Goal: Task Accomplishment & Management: Complete application form

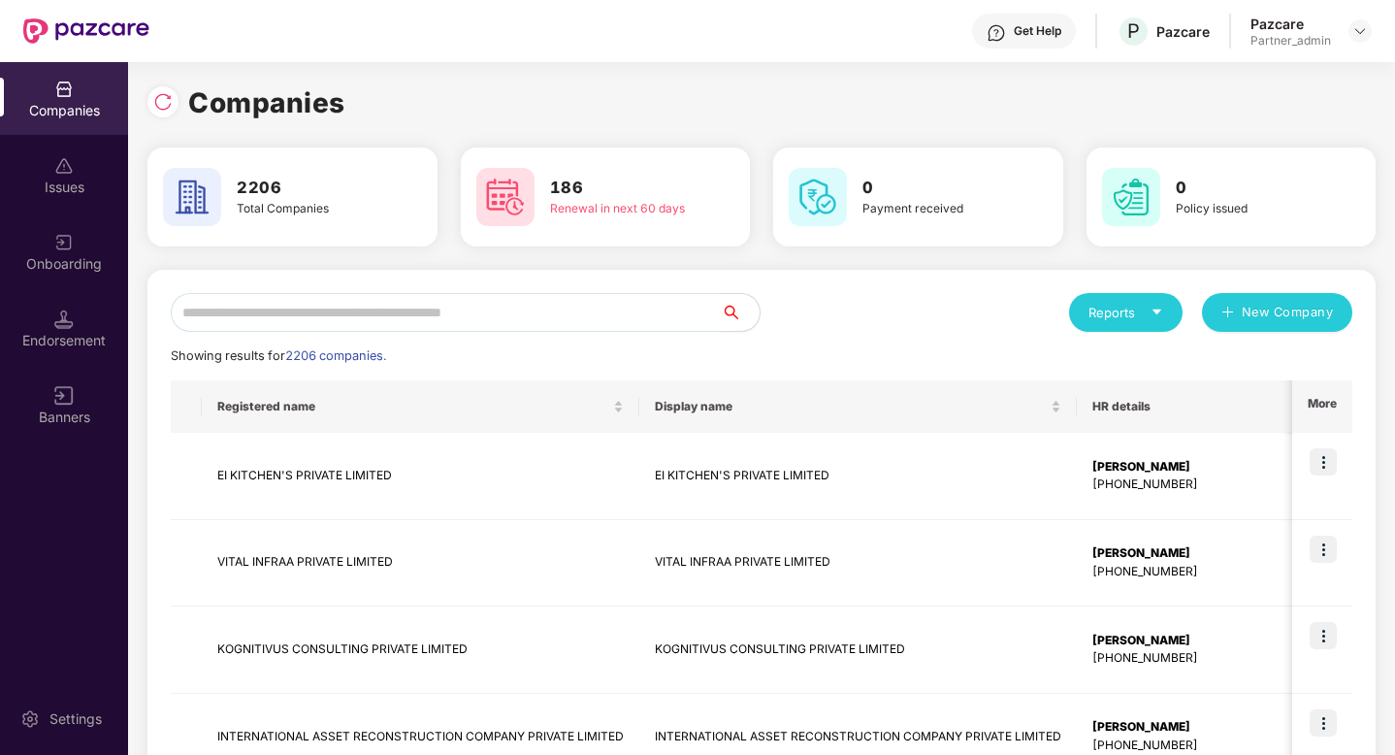
click at [456, 323] on input "text" at bounding box center [446, 312] width 550 height 39
paste input "**********"
type input "**********"
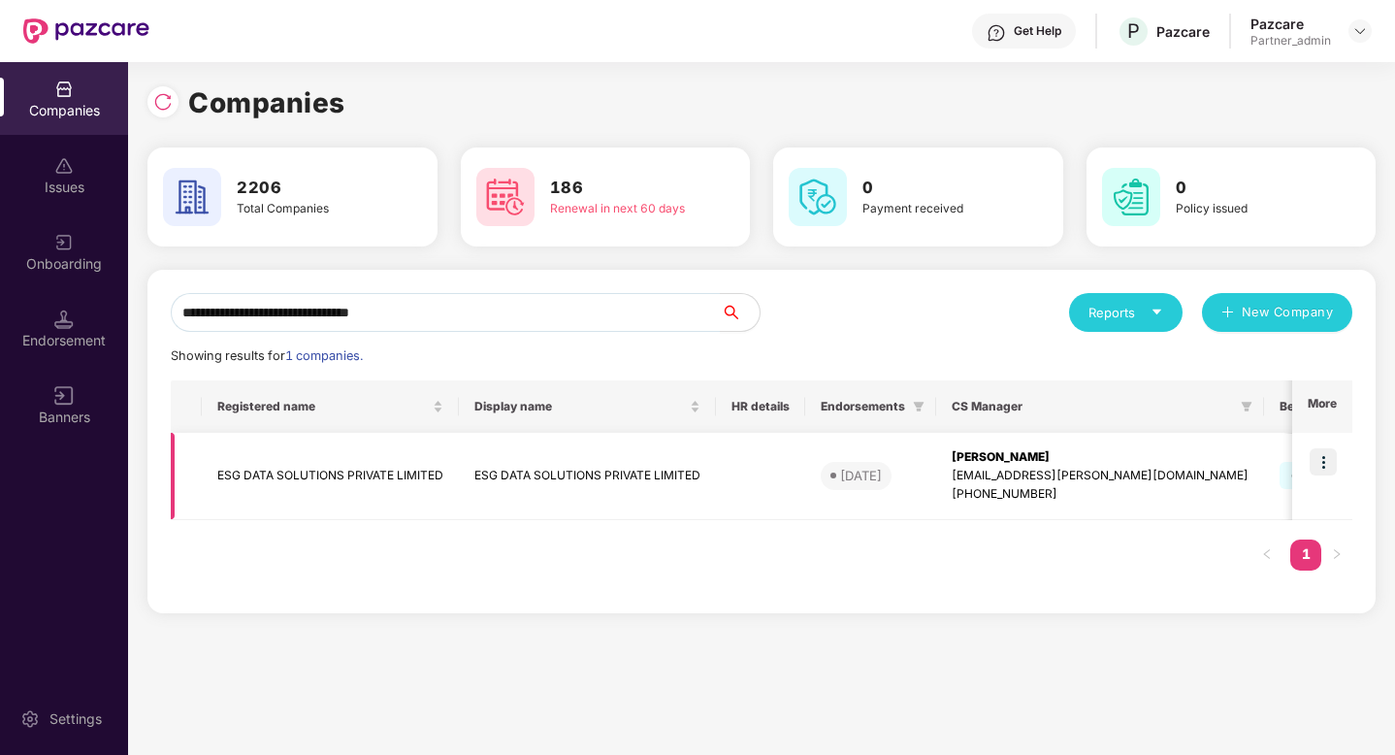
click at [398, 479] on td "ESG DATA SOLUTIONS PRIVATE LIMITED" at bounding box center [330, 476] width 257 height 87
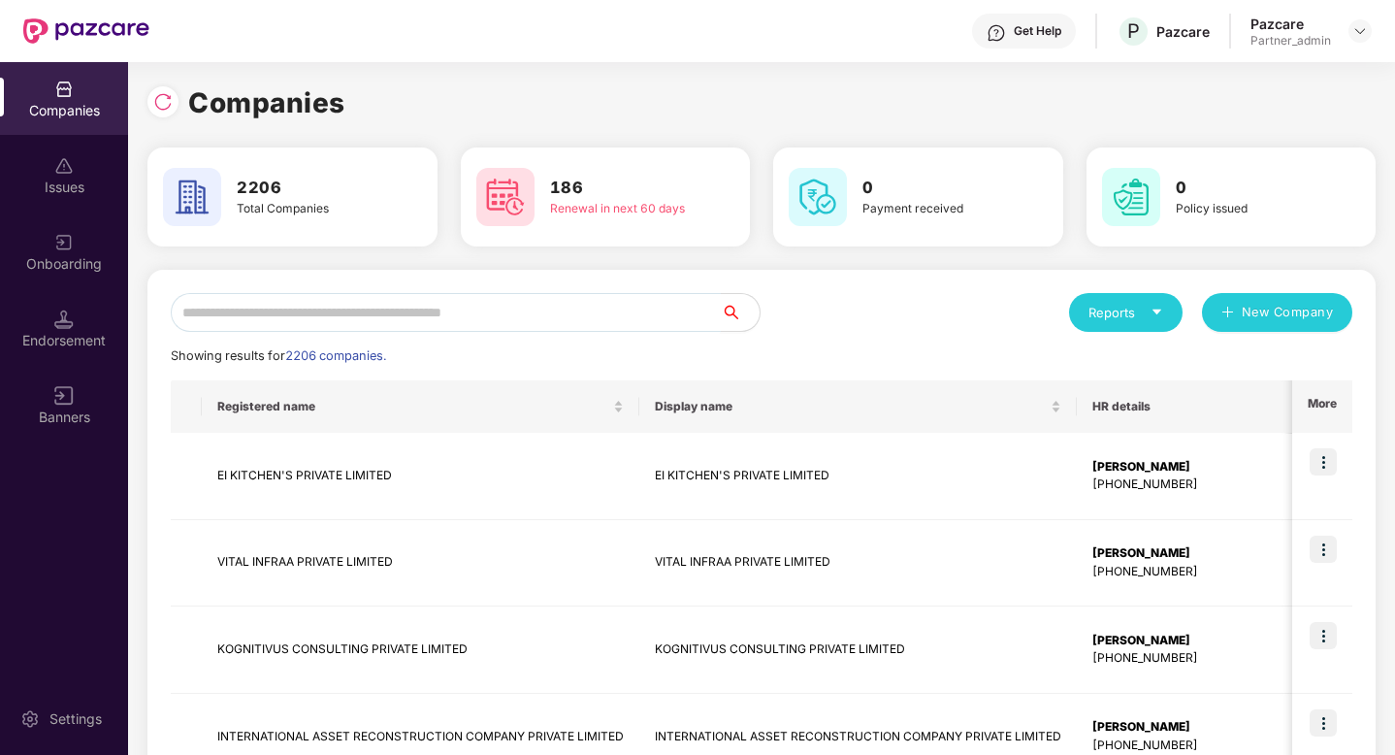
click at [537, 307] on input "text" at bounding box center [446, 312] width 550 height 39
paste input "**********"
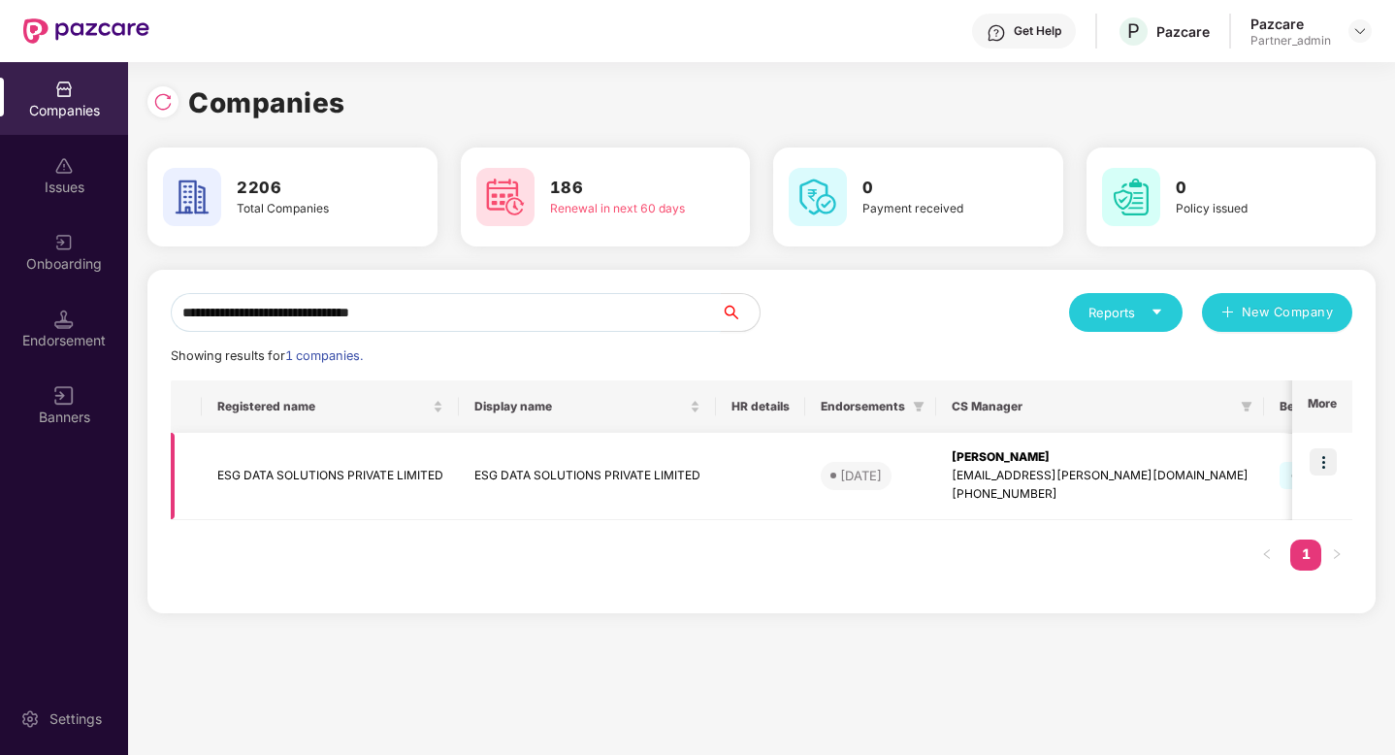
type input "**********"
click at [1331, 462] on img at bounding box center [1323, 461] width 27 height 27
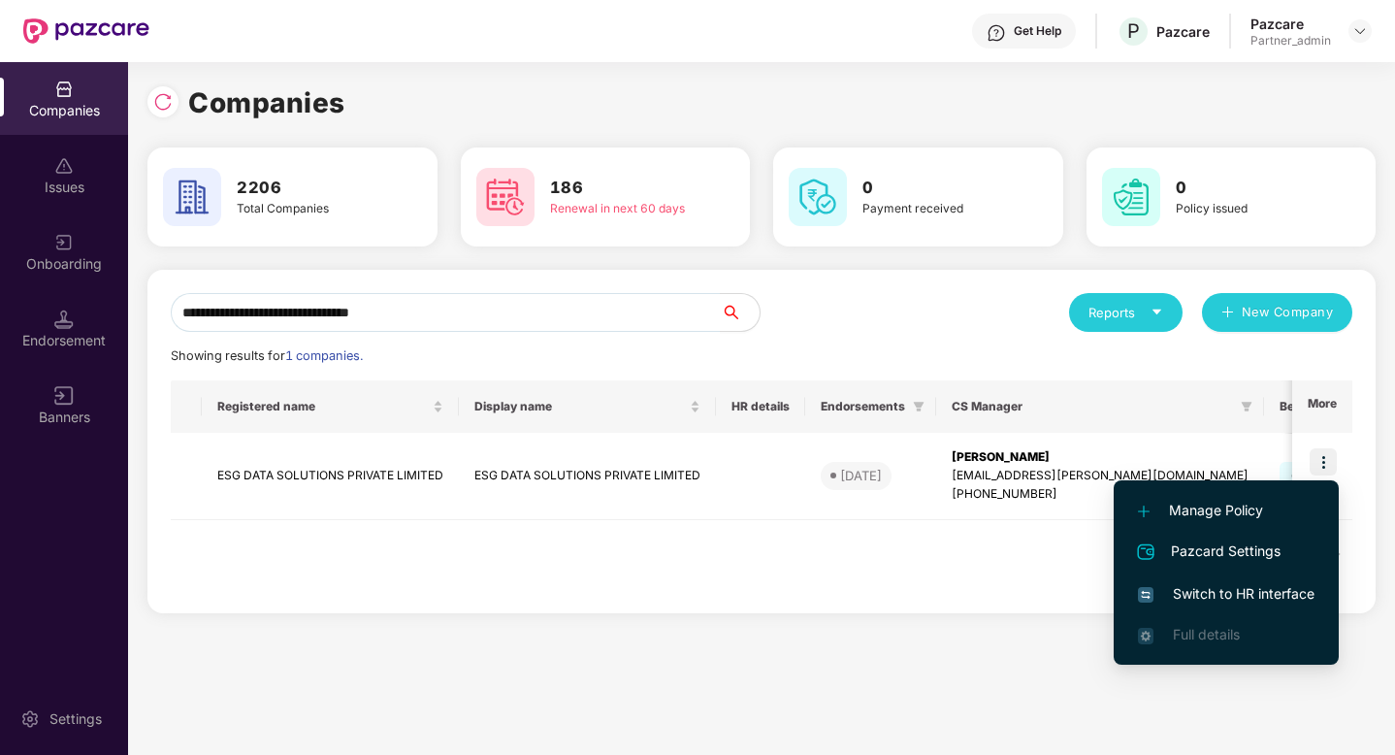
click at [1228, 590] on span "Switch to HR interface" at bounding box center [1226, 593] width 177 height 21
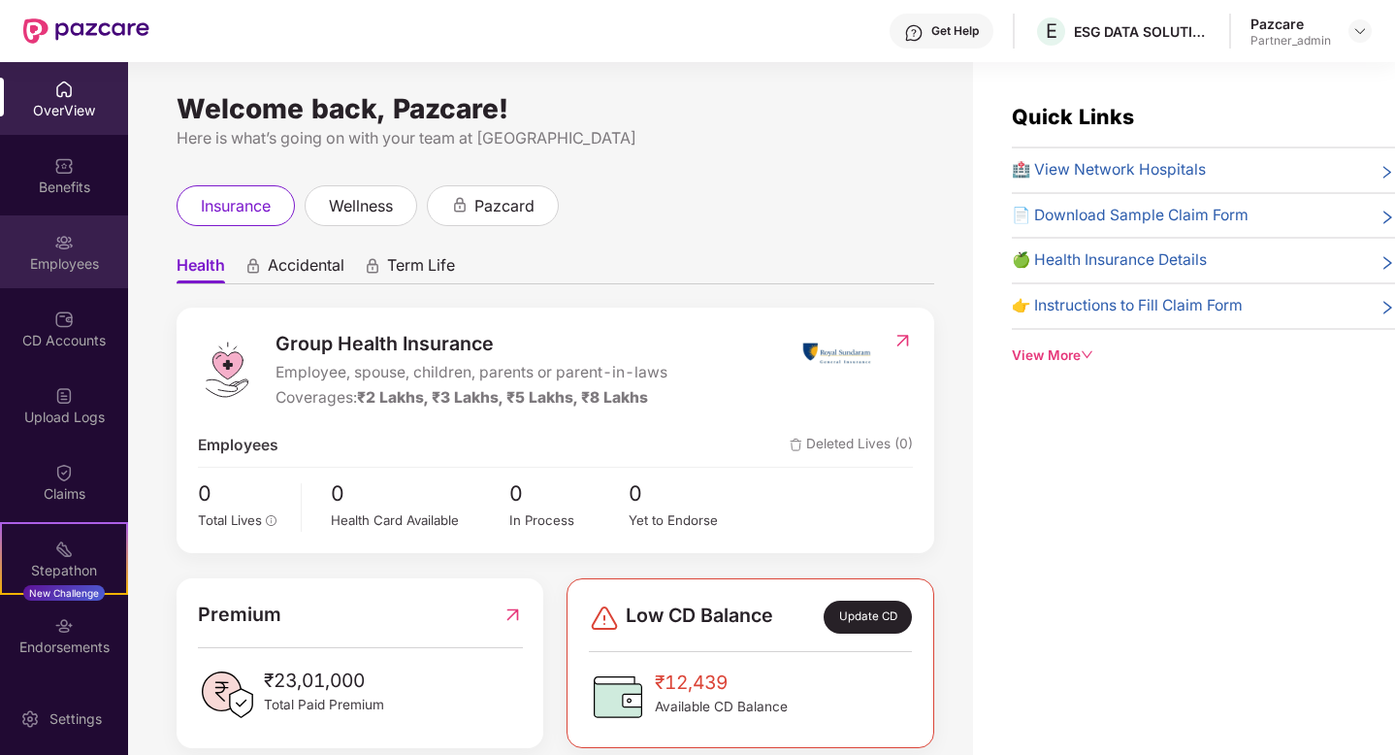
click at [87, 277] on div "Employees" at bounding box center [64, 251] width 128 height 73
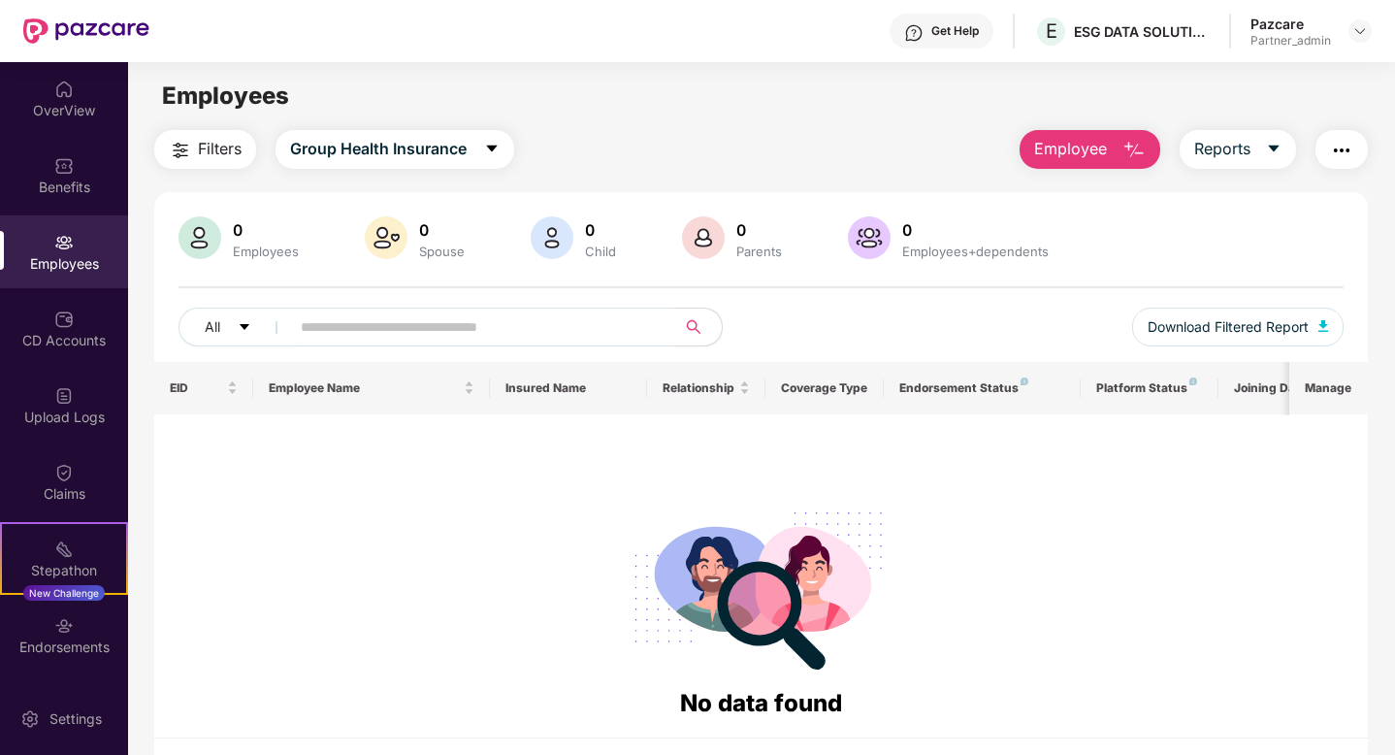
click at [1093, 131] on button "Employee" at bounding box center [1090, 149] width 141 height 39
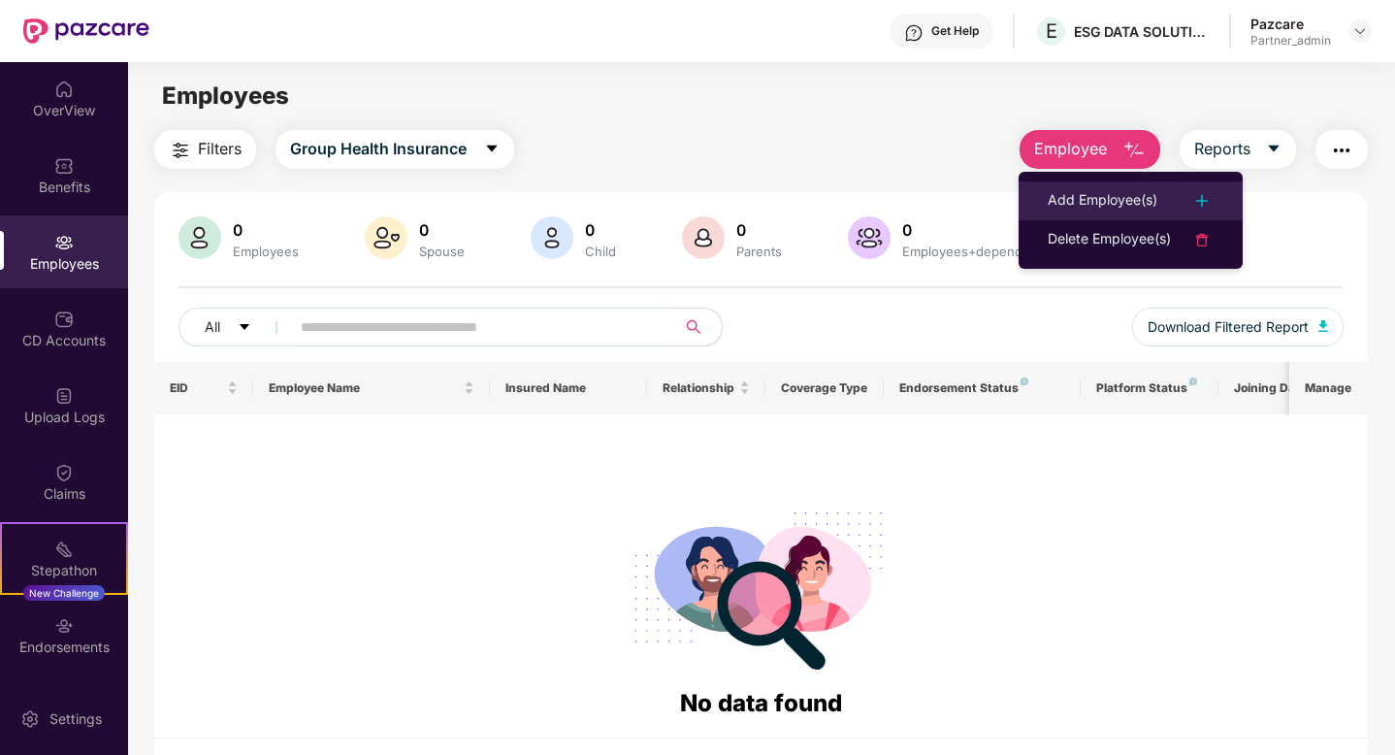
click at [1098, 201] on div "Add Employee(s)" at bounding box center [1103, 200] width 110 height 23
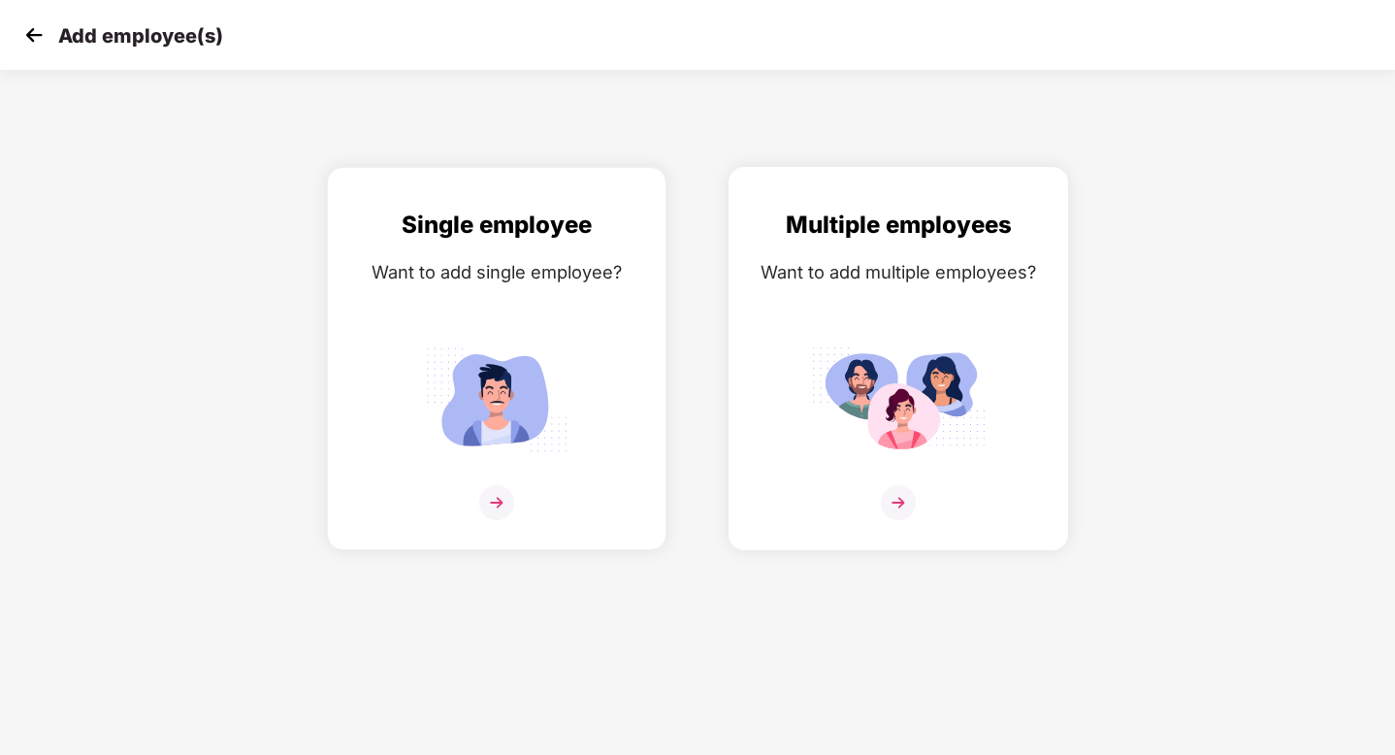
click at [892, 350] on img at bounding box center [898, 399] width 175 height 121
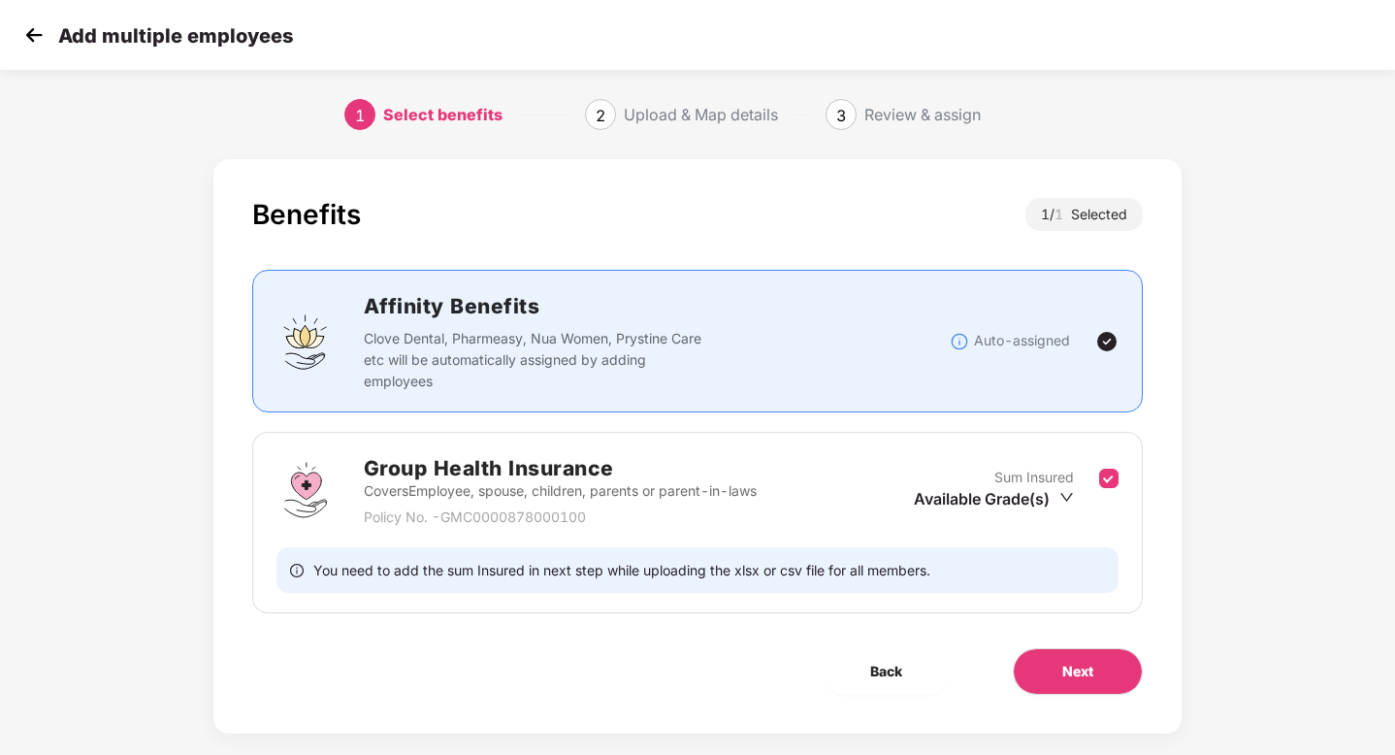
scroll to position [26, 0]
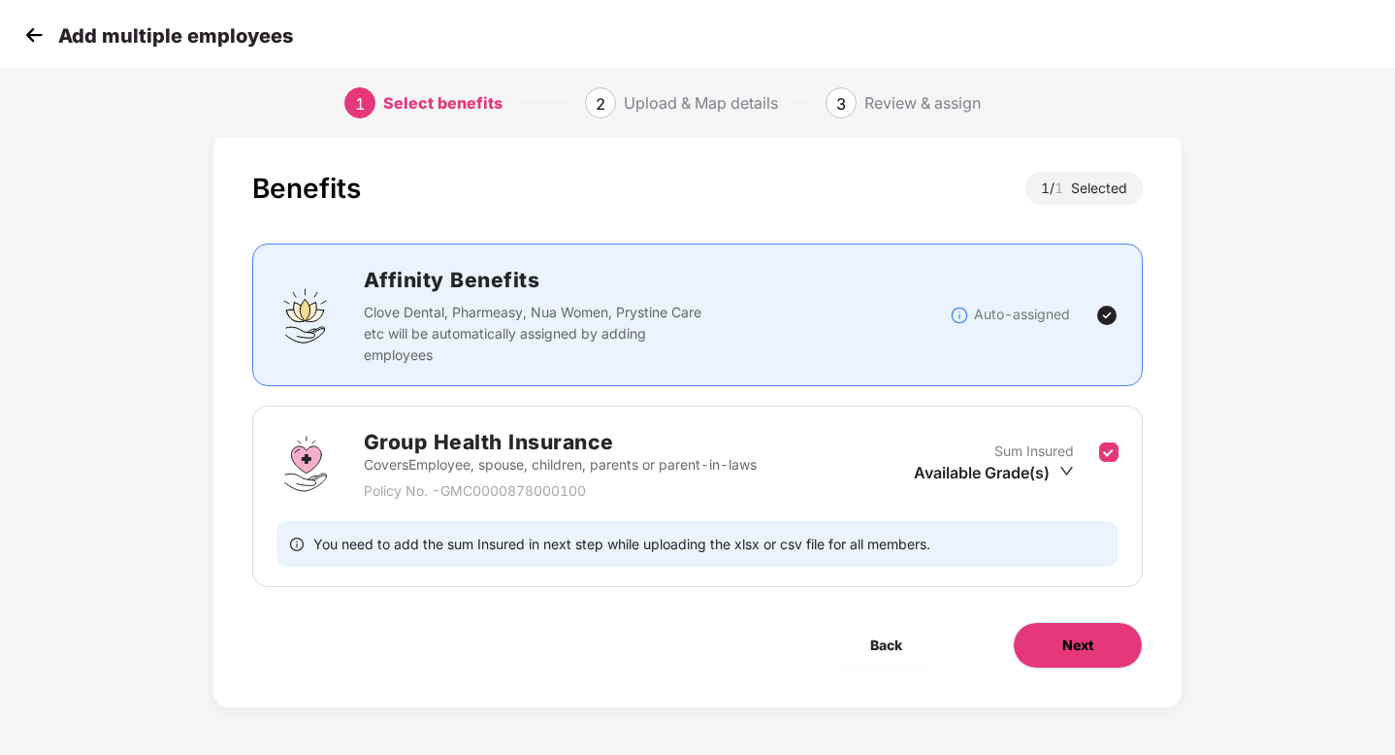
click at [1062, 666] on button "Next" at bounding box center [1078, 645] width 130 height 47
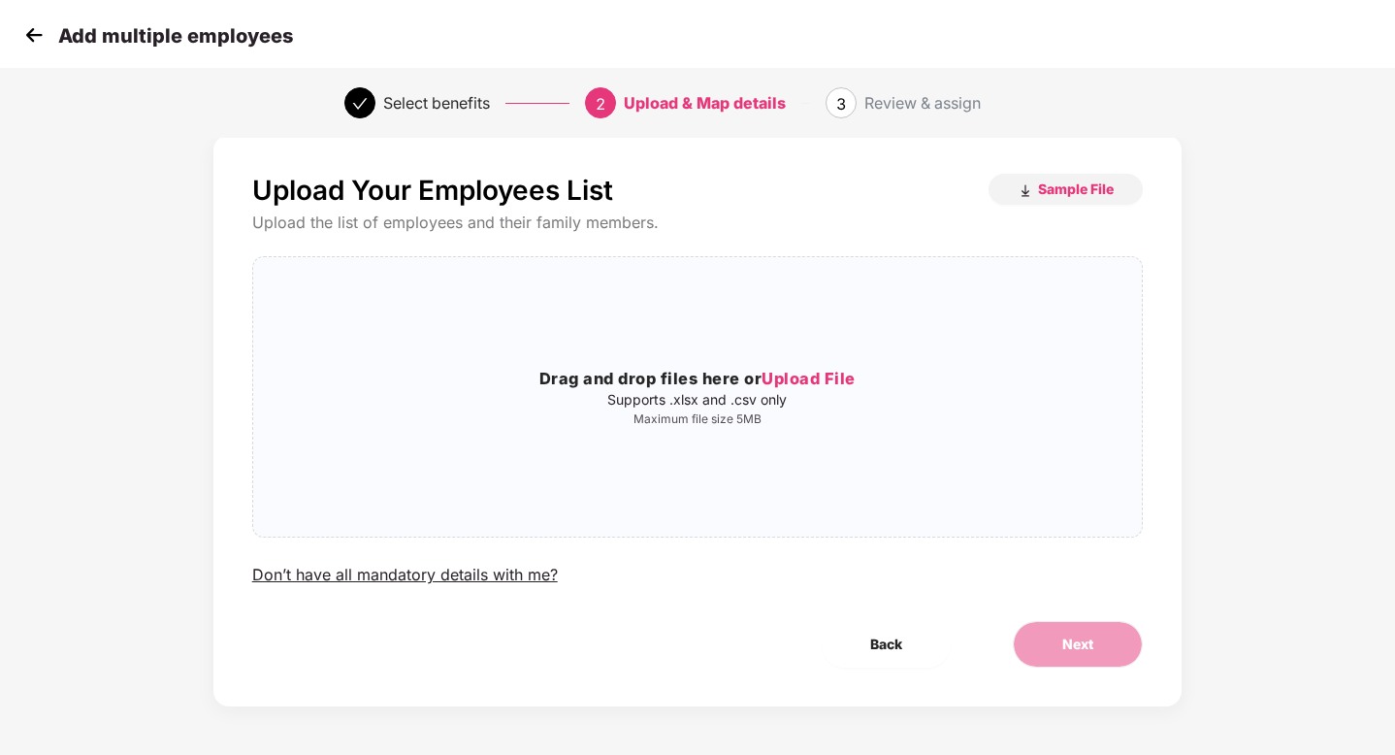
scroll to position [0, 0]
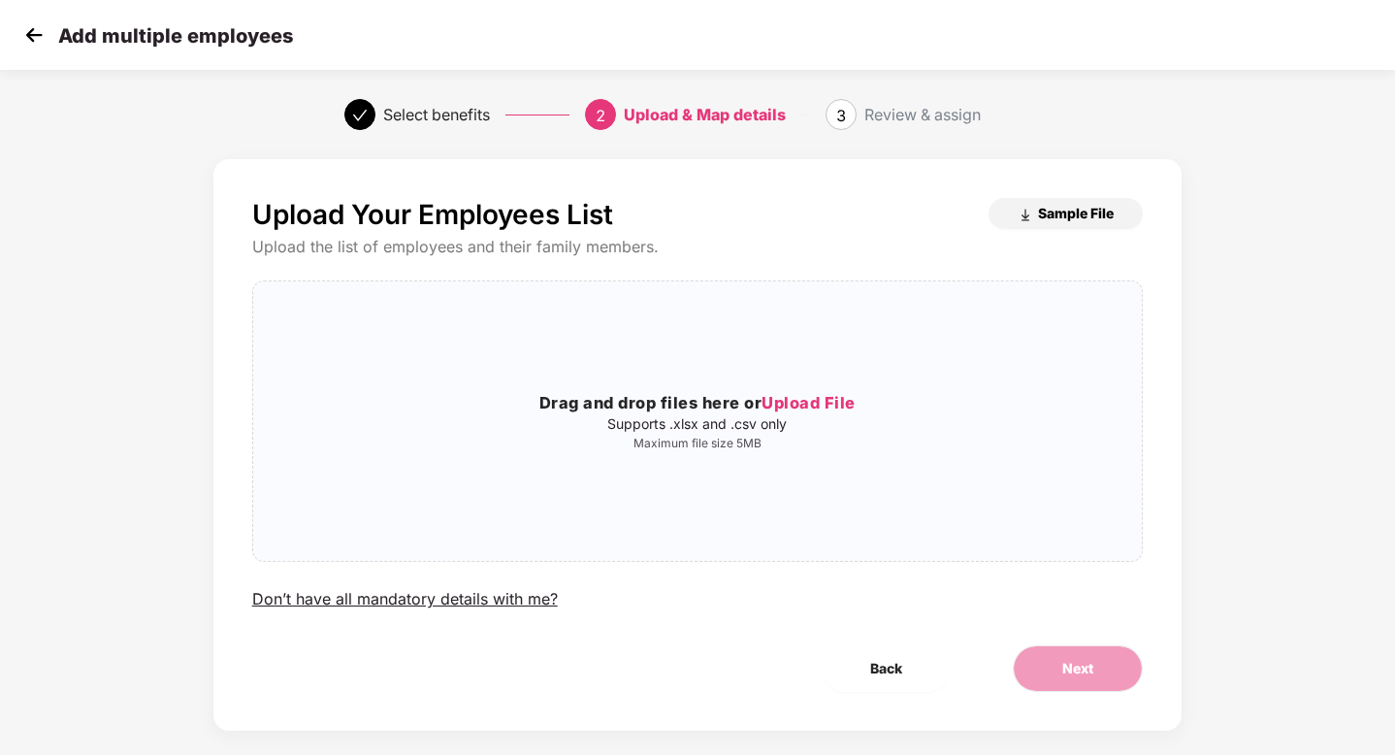
click at [1081, 219] on span "Sample File" at bounding box center [1076, 213] width 76 height 18
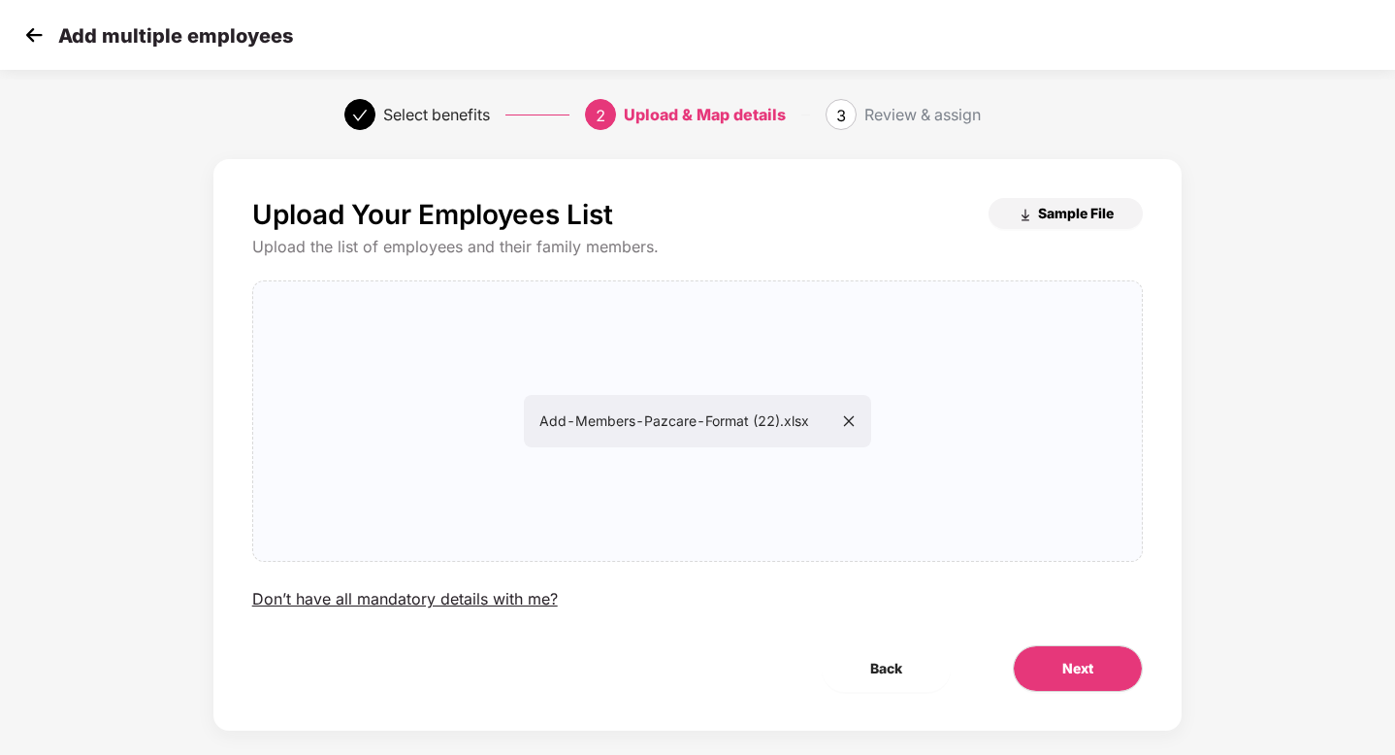
scroll to position [24, 0]
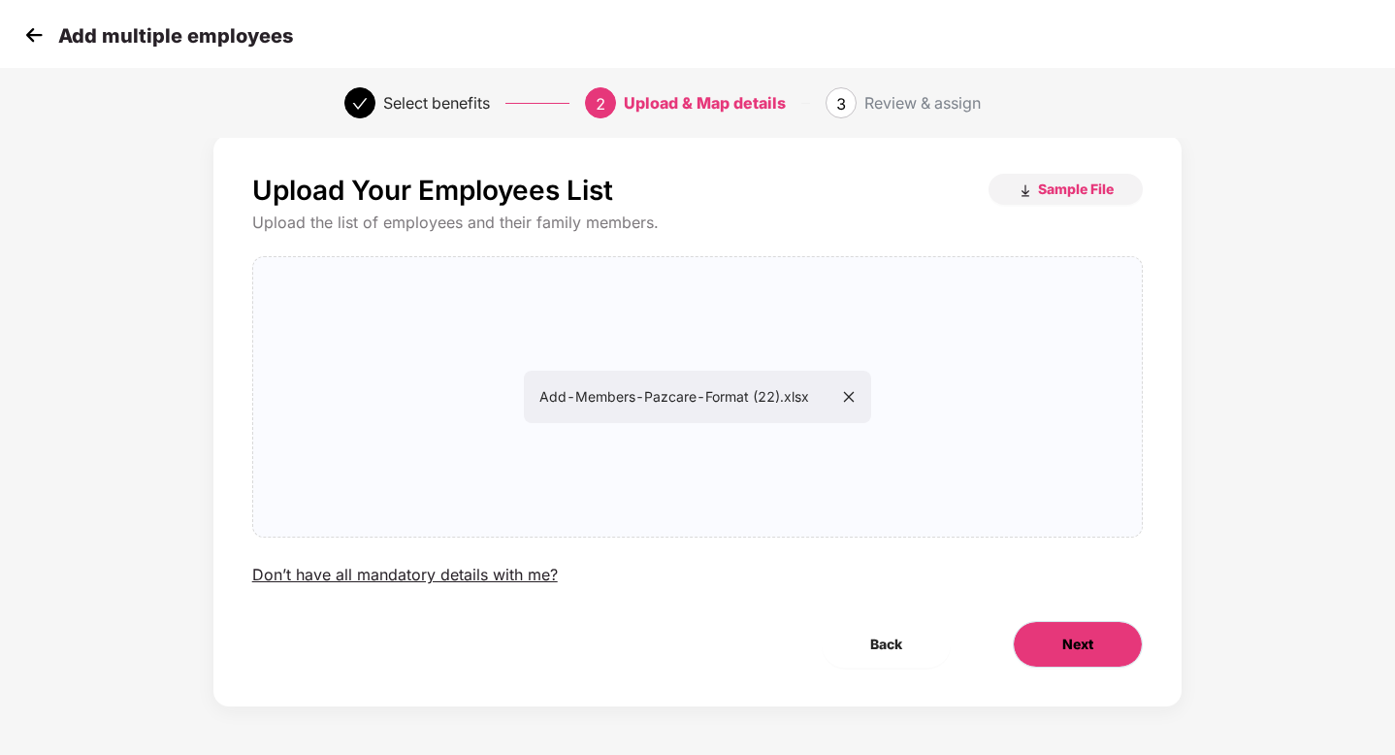
click at [1049, 645] on button "Next" at bounding box center [1078, 644] width 130 height 47
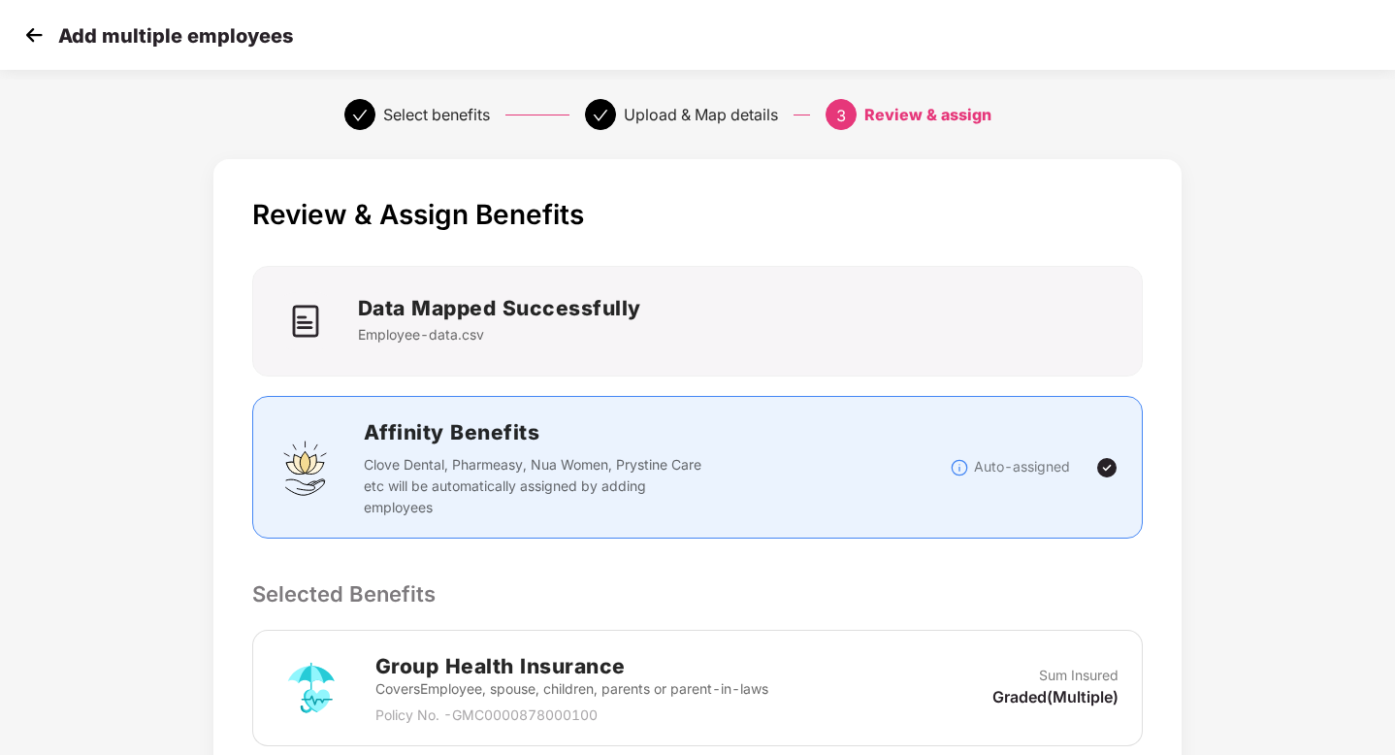
scroll to position [347, 0]
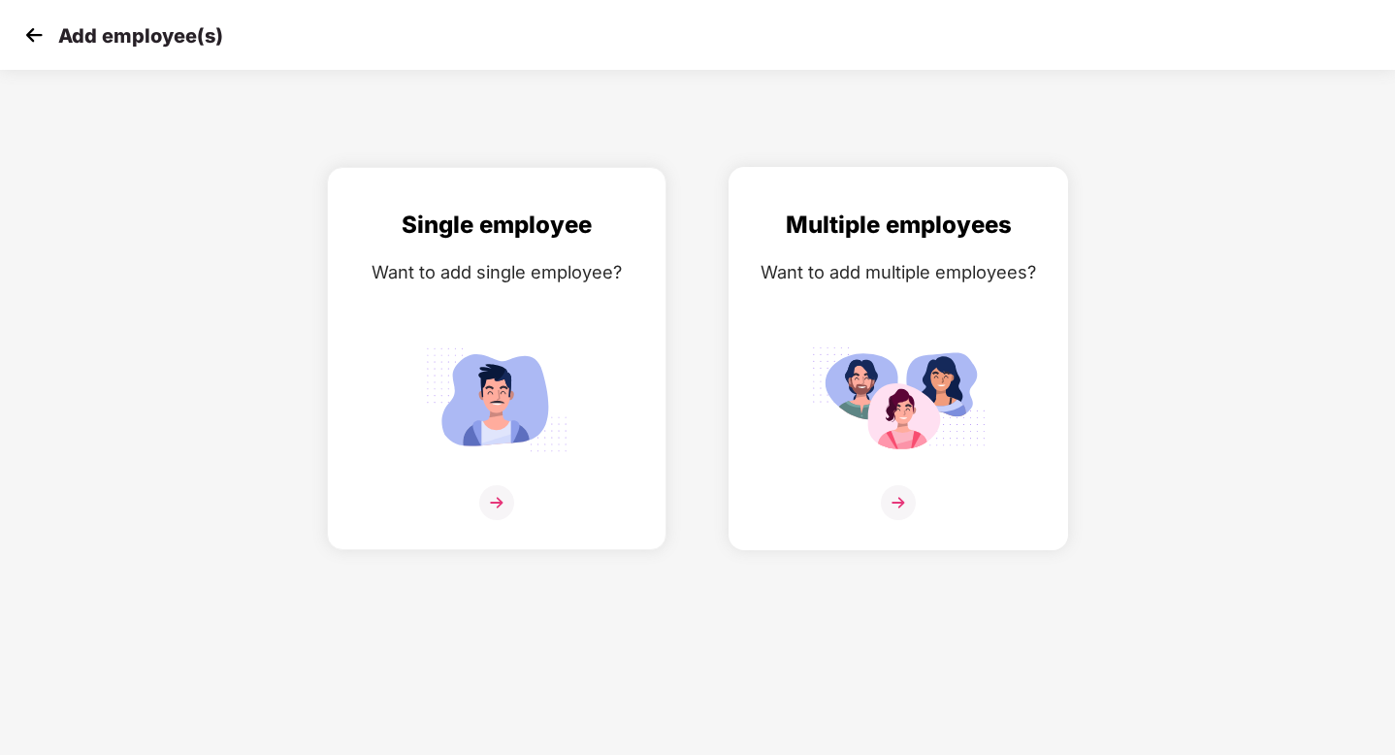
click at [855, 414] on img at bounding box center [898, 399] width 175 height 121
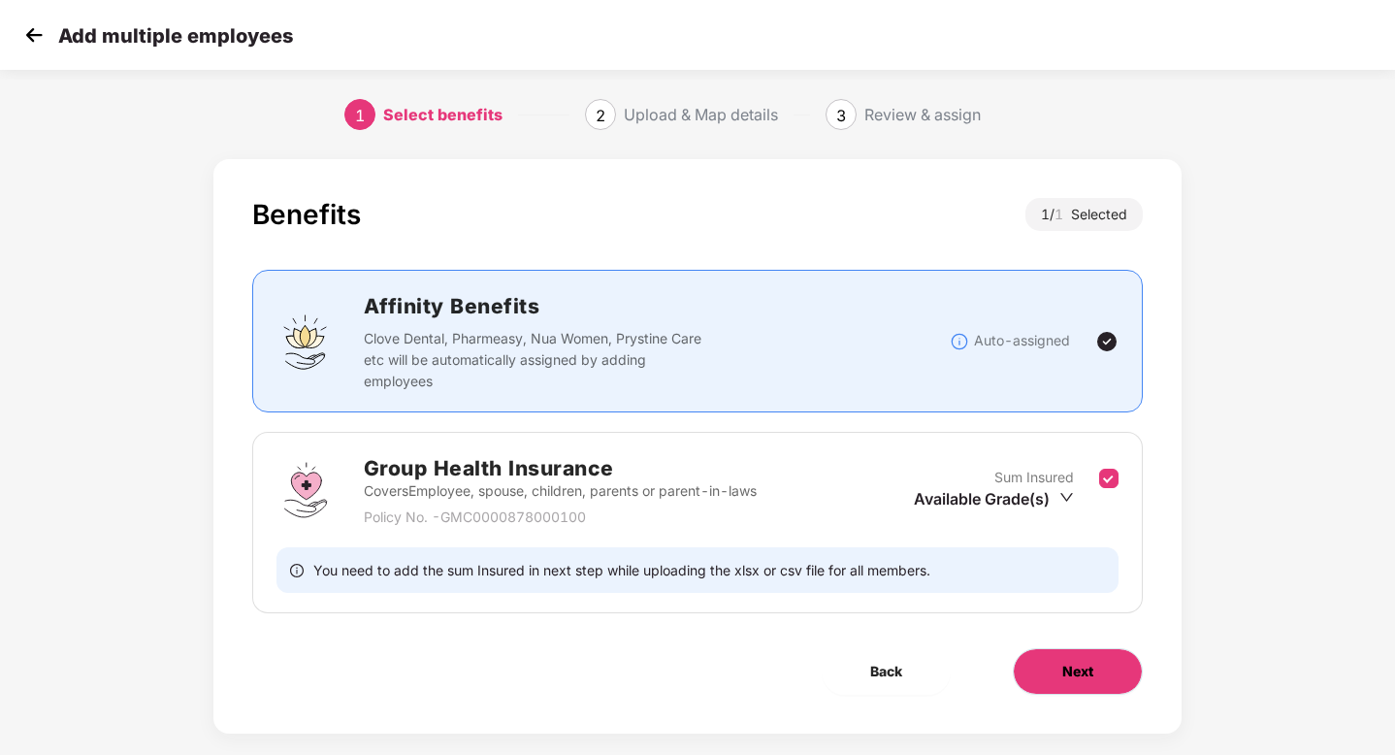
click at [1080, 667] on span "Next" at bounding box center [1078, 671] width 31 height 21
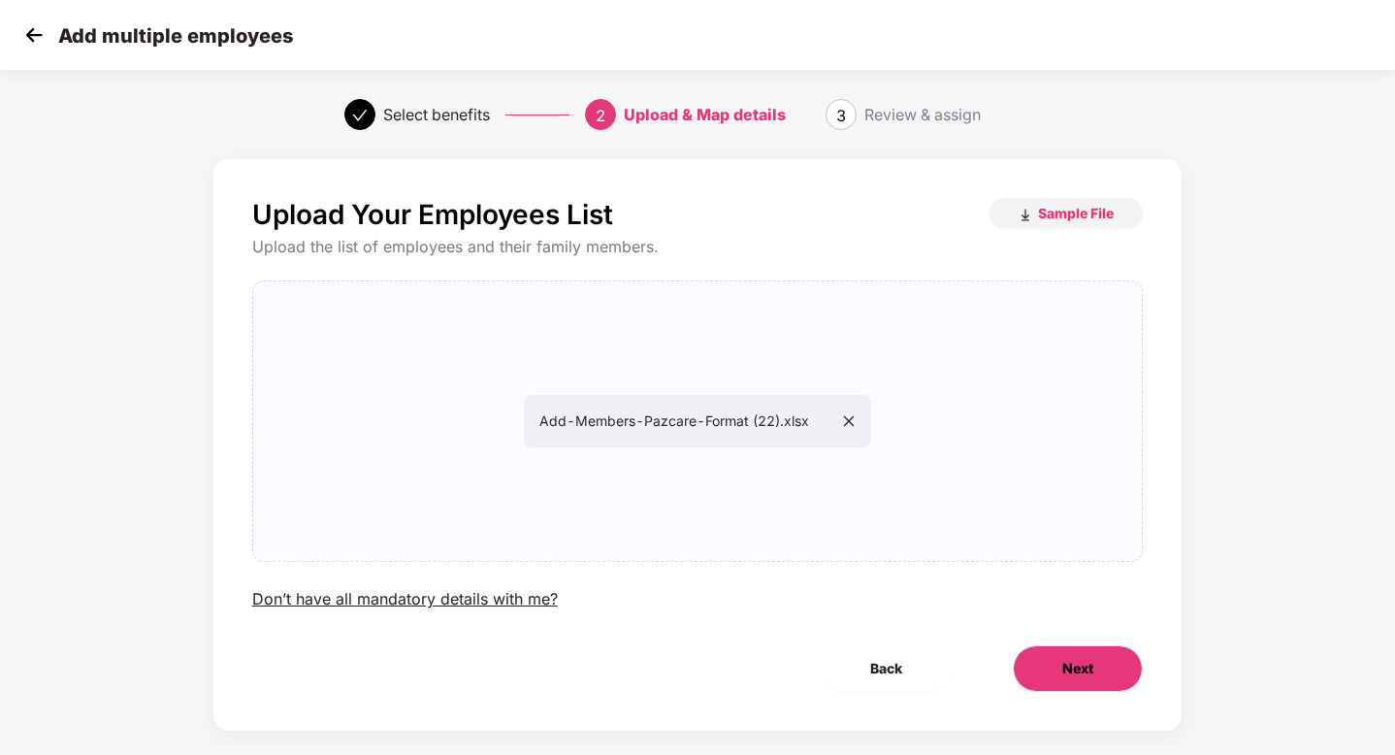
click at [1045, 663] on button "Next" at bounding box center [1078, 668] width 130 height 47
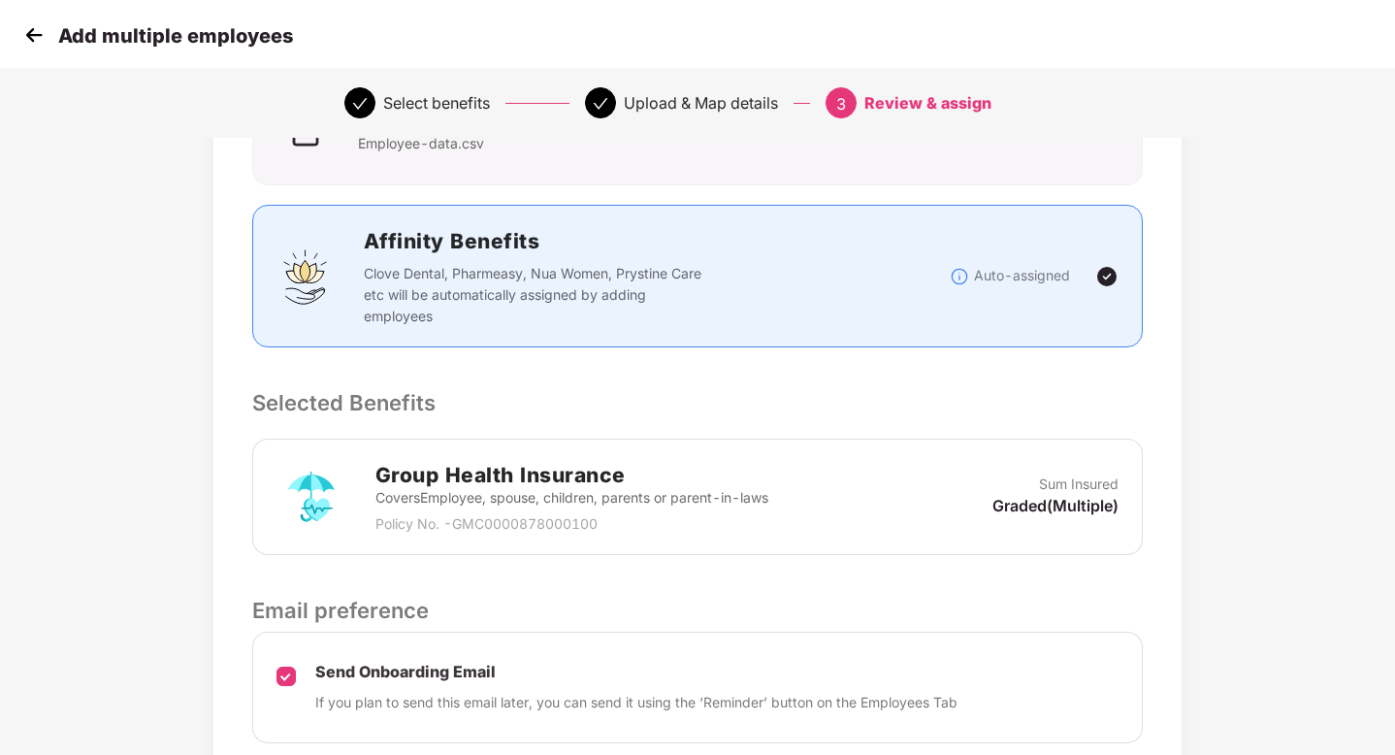
scroll to position [347, 0]
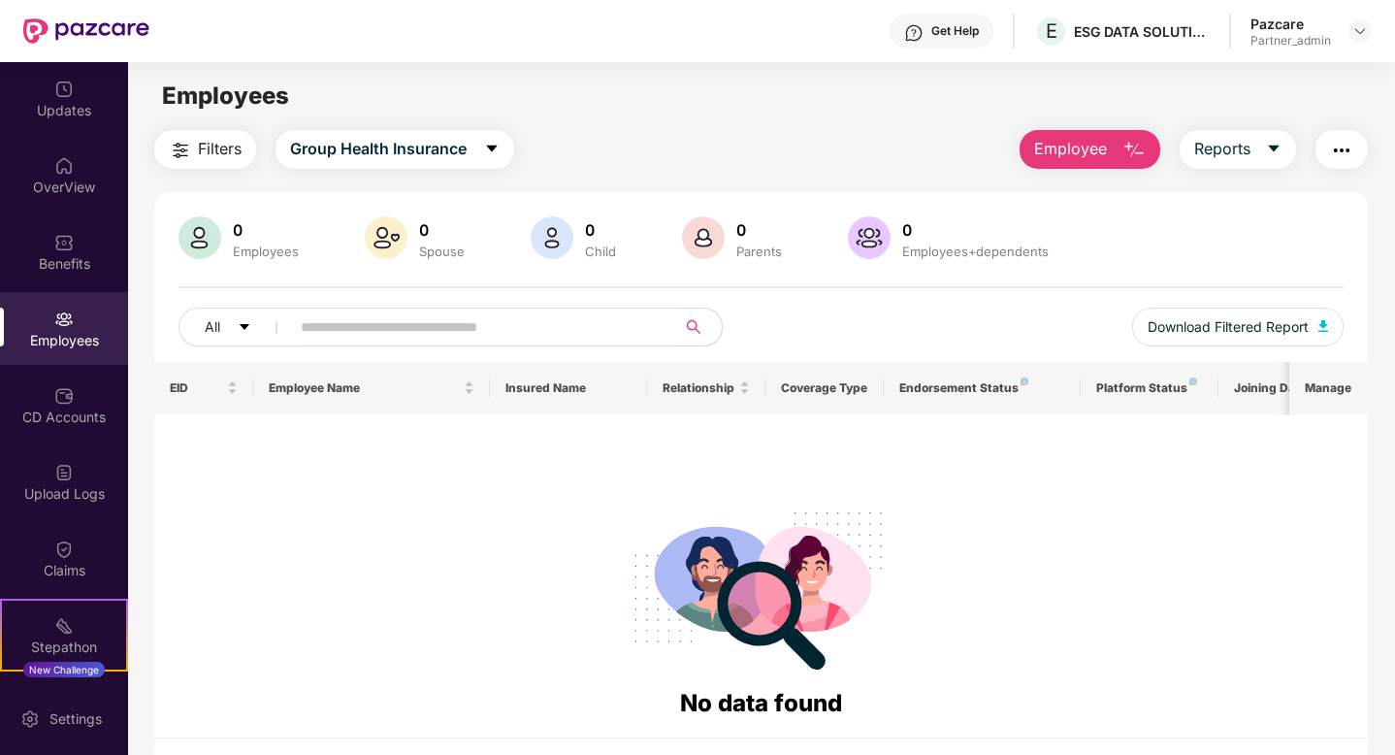
click at [1065, 153] on span "Employee" at bounding box center [1070, 149] width 73 height 24
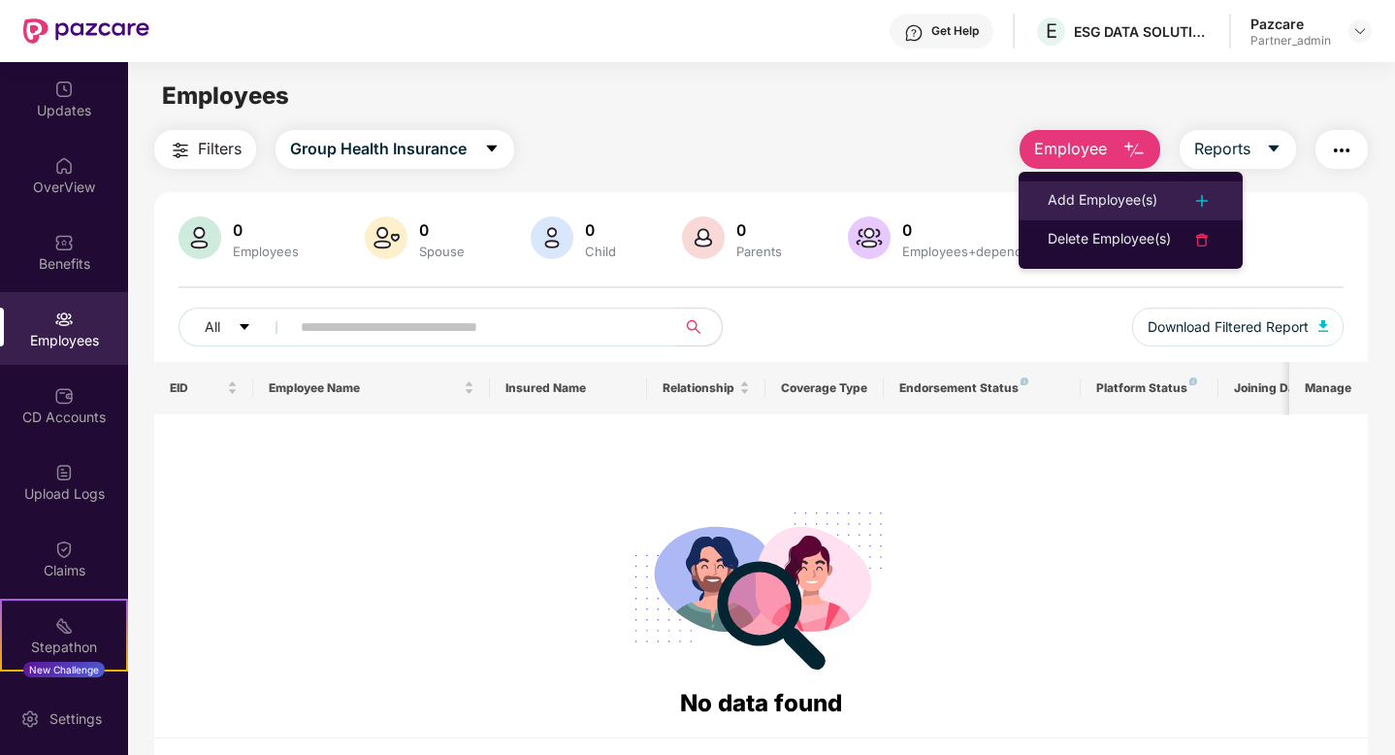
click at [1071, 208] on div "Add Employee(s)" at bounding box center [1103, 200] width 110 height 23
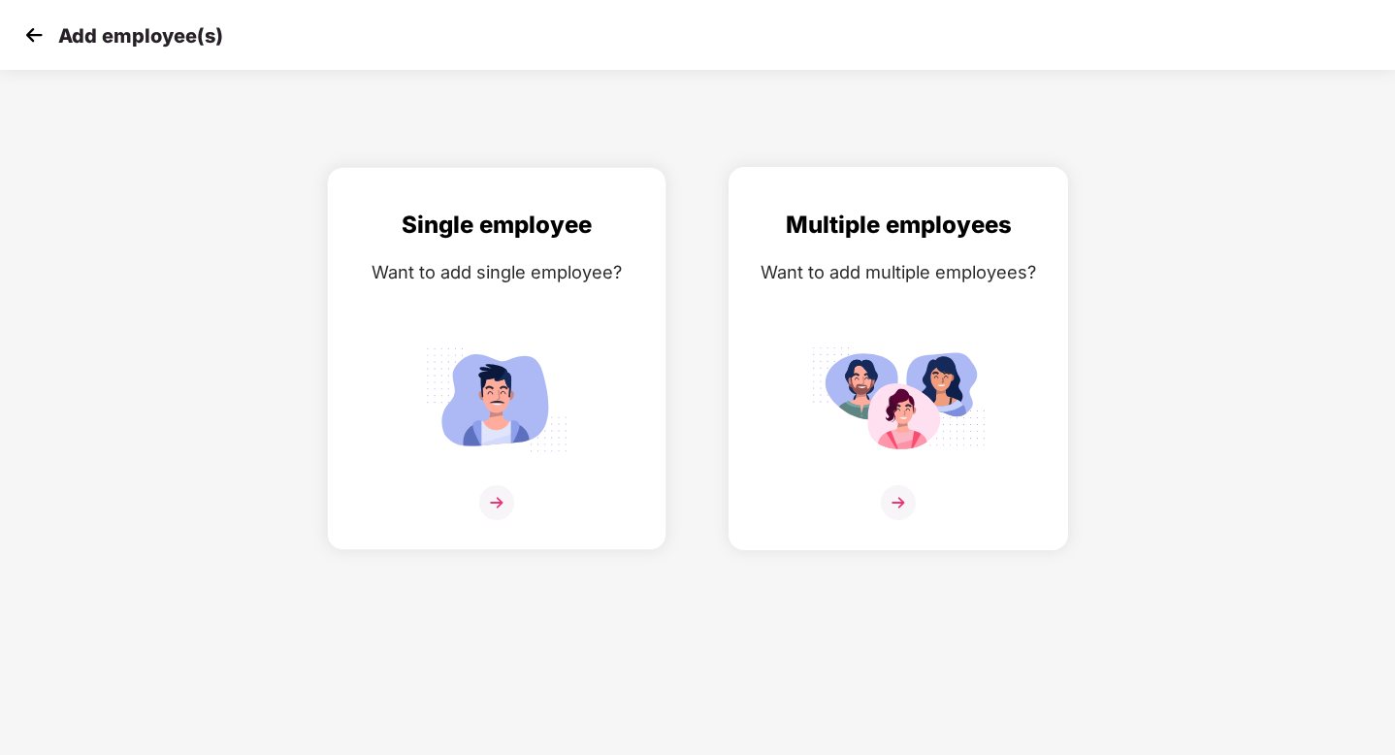
click at [990, 318] on div "Multiple employees Want to add multiple employees?" at bounding box center [898, 376] width 299 height 338
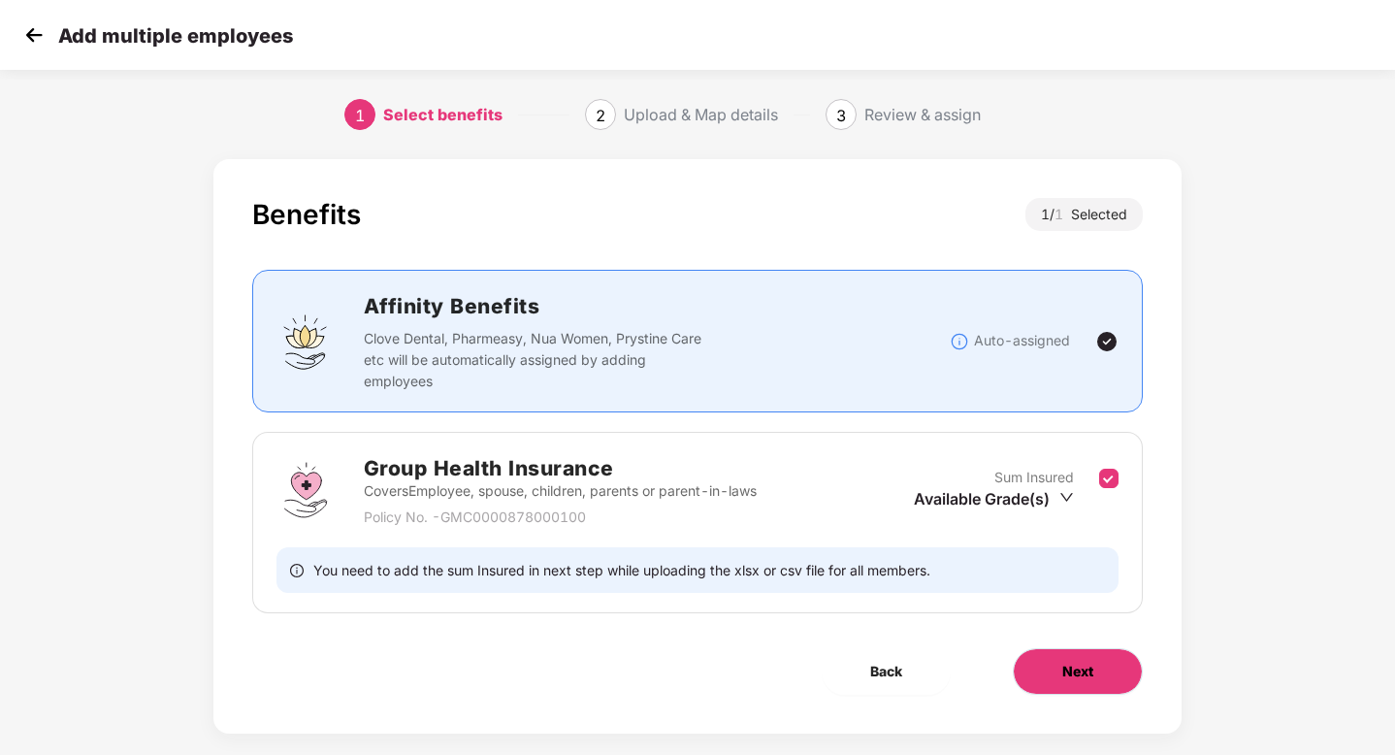
click at [1078, 672] on span "Next" at bounding box center [1078, 671] width 31 height 21
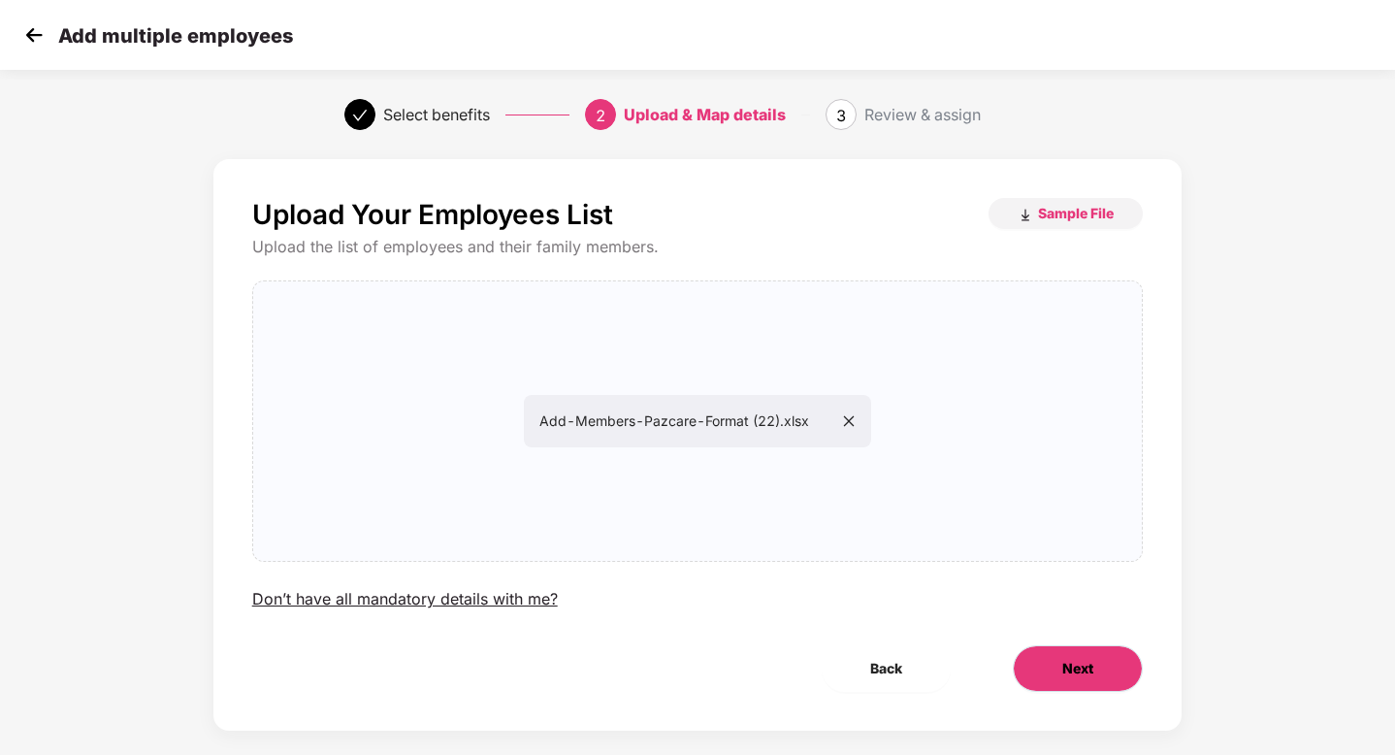
click at [1063, 676] on span "Next" at bounding box center [1078, 668] width 31 height 21
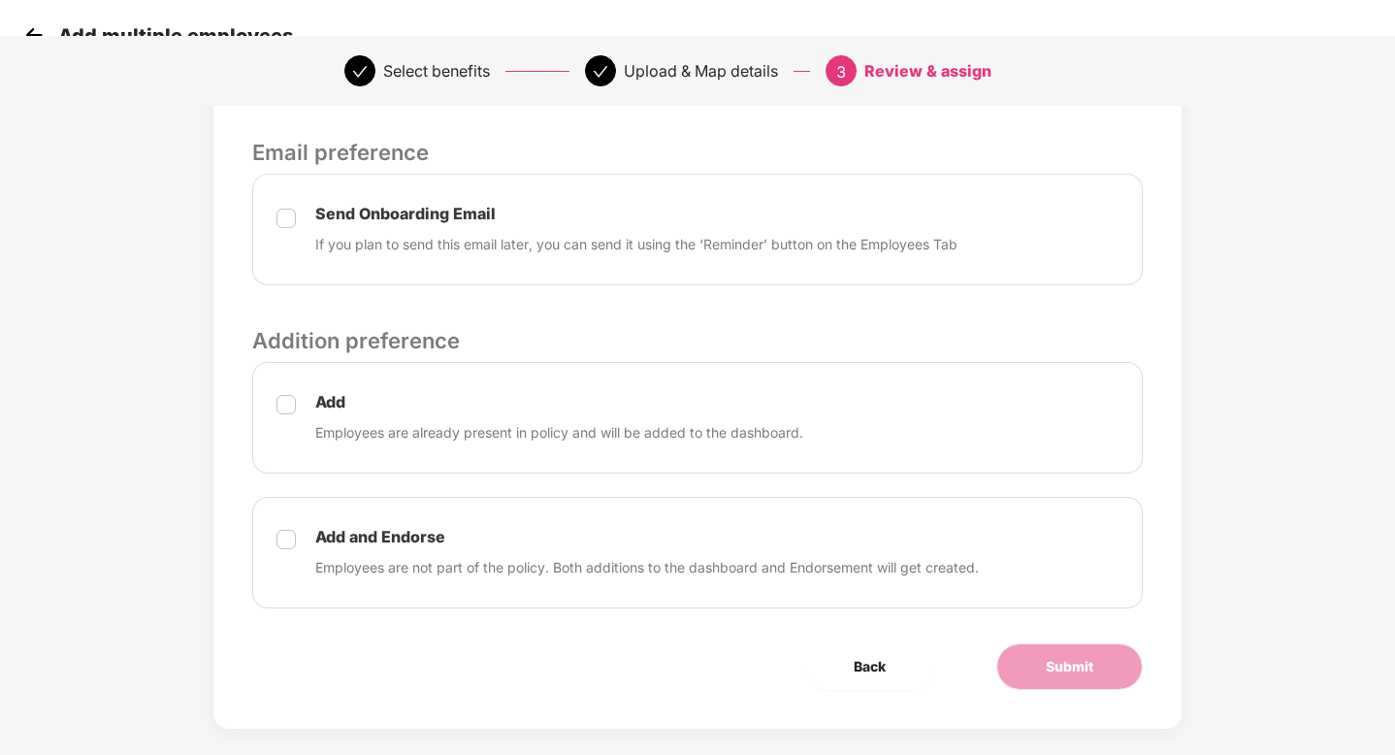
scroll to position [671, 0]
